Goal: Task Accomplishment & Management: Use online tool/utility

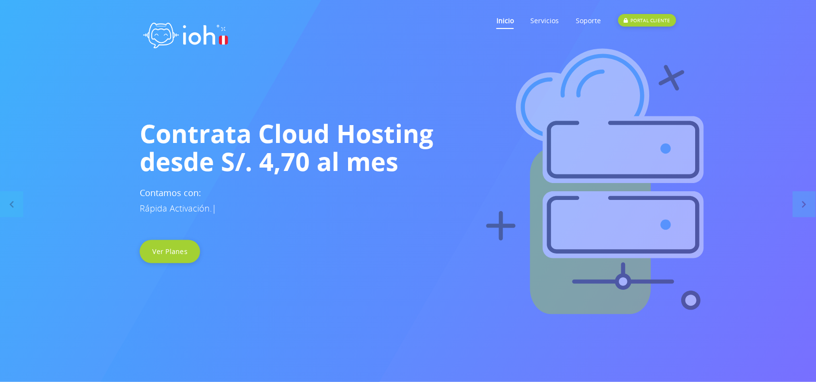
click at [505, 19] on link "Inicio" at bounding box center [504, 20] width 17 height 38
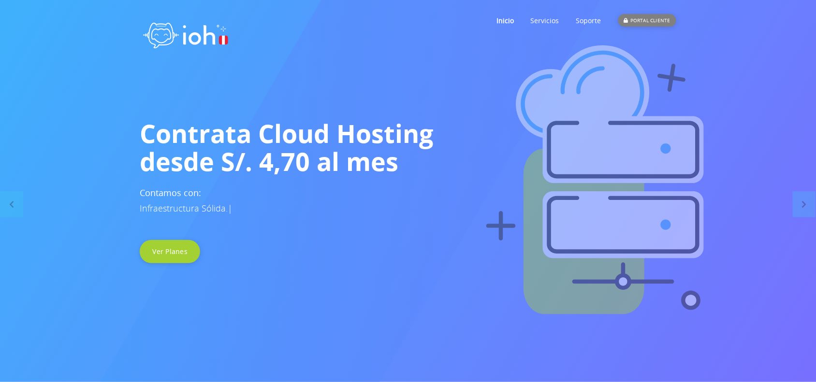
click at [641, 15] on div "PORTAL CLIENTE" at bounding box center [647, 20] width 58 height 13
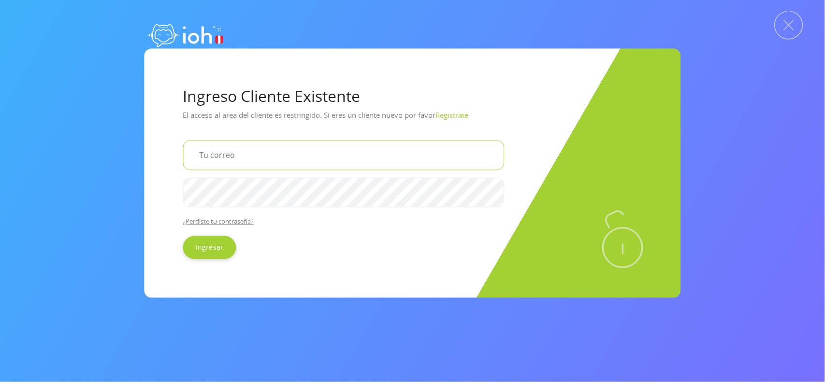
click at [297, 164] on input "email" at bounding box center [343, 155] width 321 height 30
type input "fvilela2487@gmail.com"
click at [308, 163] on input "fvilela2487@gmail.com" at bounding box center [343, 155] width 321 height 30
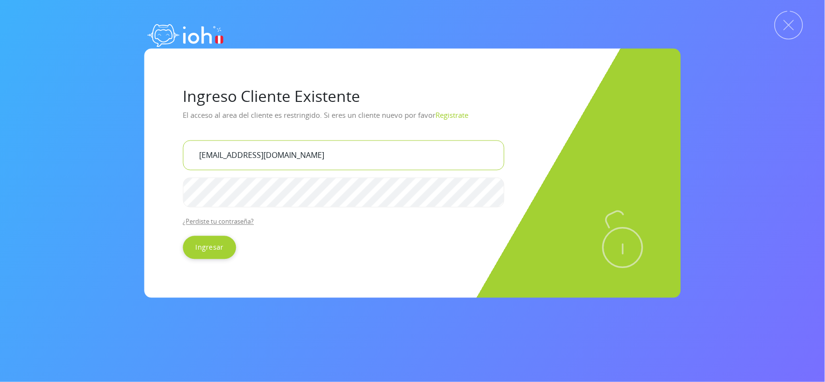
click at [308, 163] on input "fvilela2487@gmail.com" at bounding box center [343, 155] width 321 height 30
click at [214, 246] on input "Ingresar" at bounding box center [209, 247] width 53 height 23
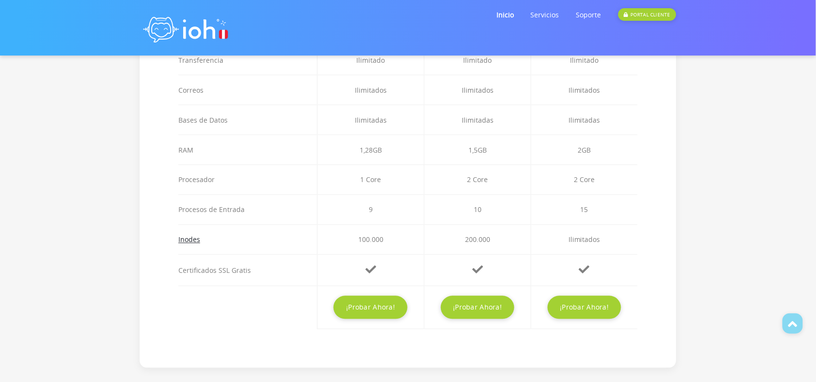
scroll to position [402, 0]
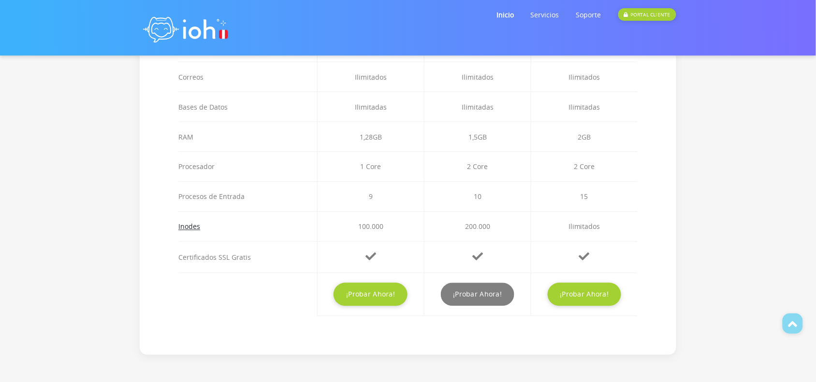
click at [477, 304] on link "¡Probar Ahora!" at bounding box center [478, 294] width 74 height 23
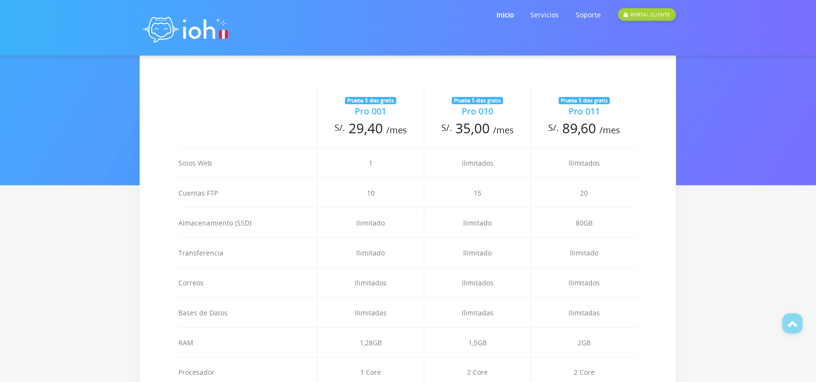
scroll to position [156, 0]
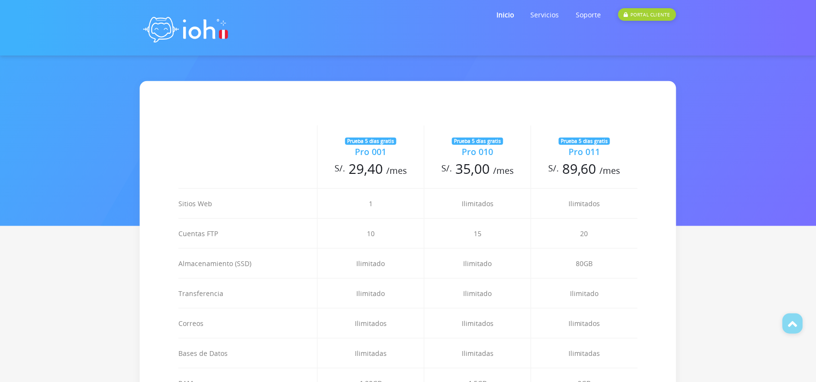
click at [484, 154] on div "Pro 010" at bounding box center [477, 151] width 106 height 13
copy td "Pro 010"
